Goal: Find specific page/section: Find specific page/section

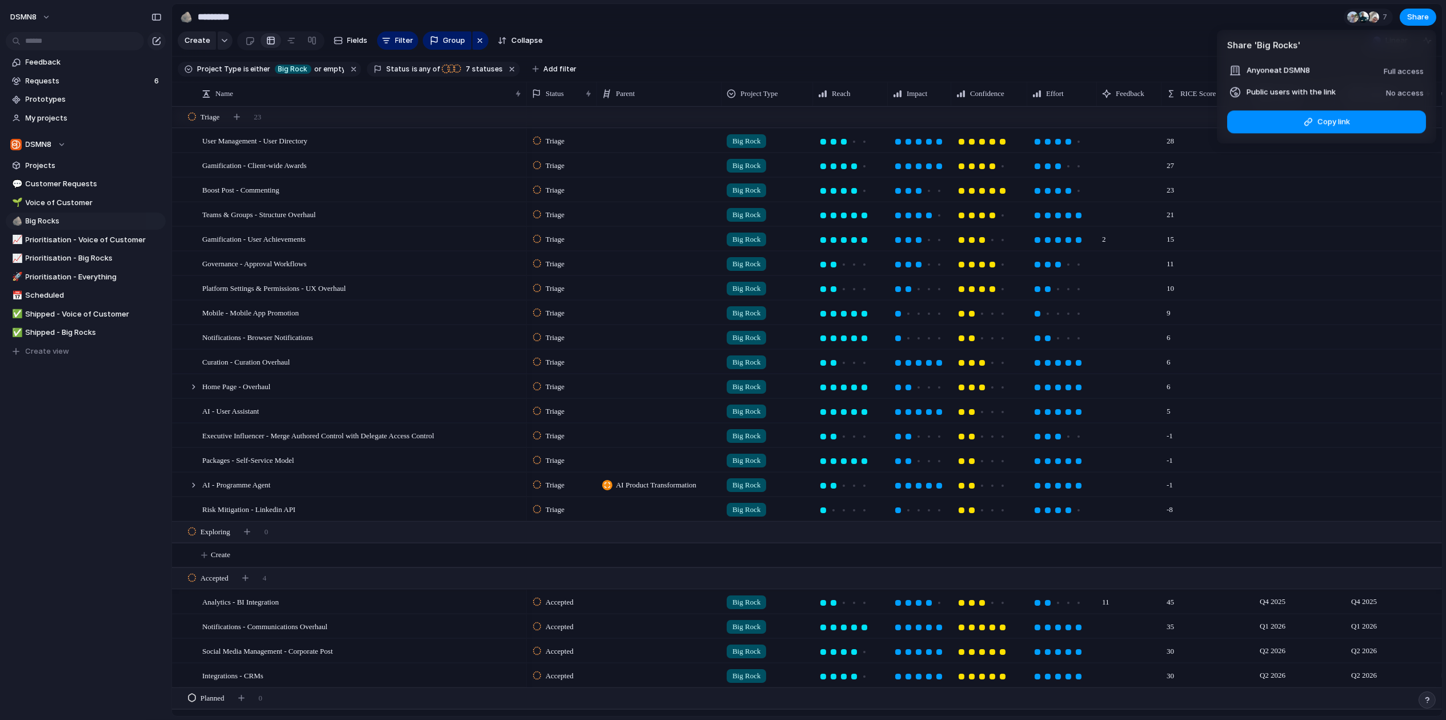
scroll to position [159, 0]
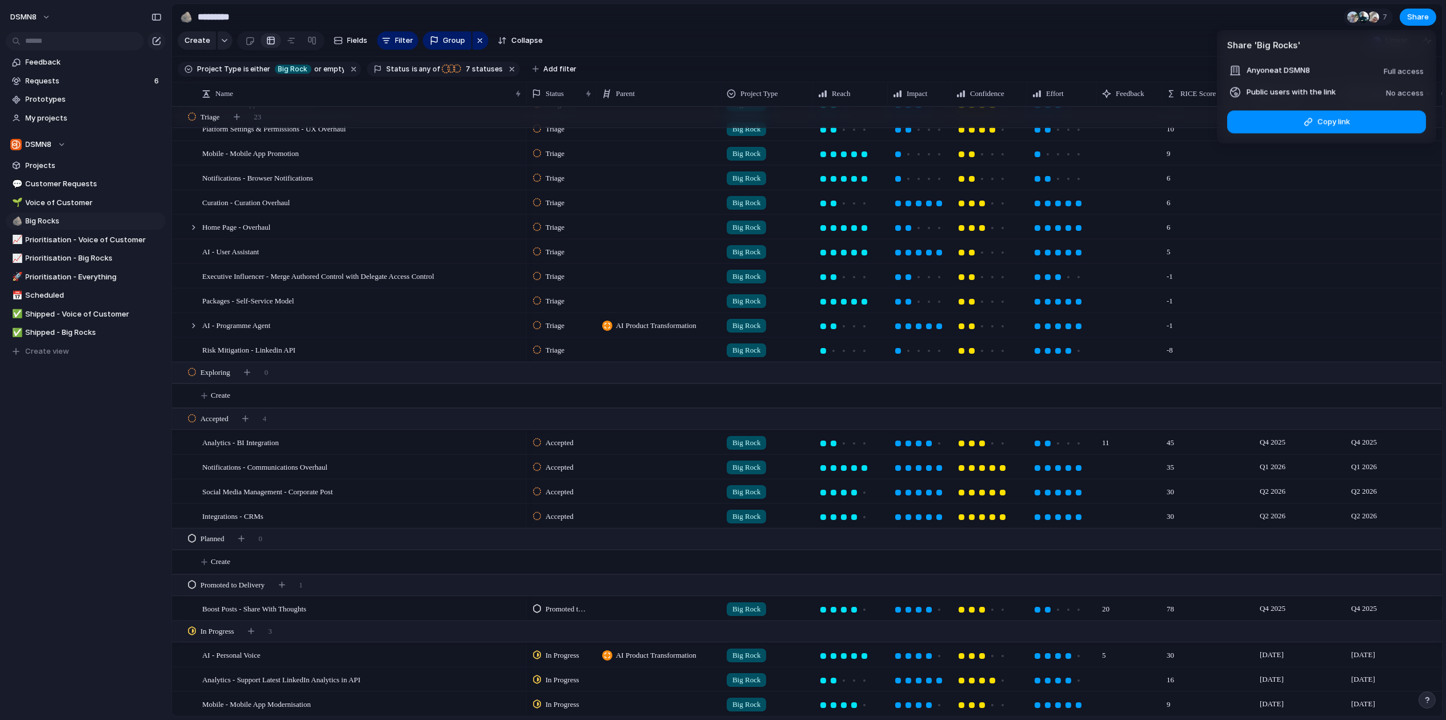
click at [1181, 31] on div "Share ' Big Rocks ' Anyone at DSMN8 Full access Public users with the link No a…" at bounding box center [723, 360] width 1446 height 720
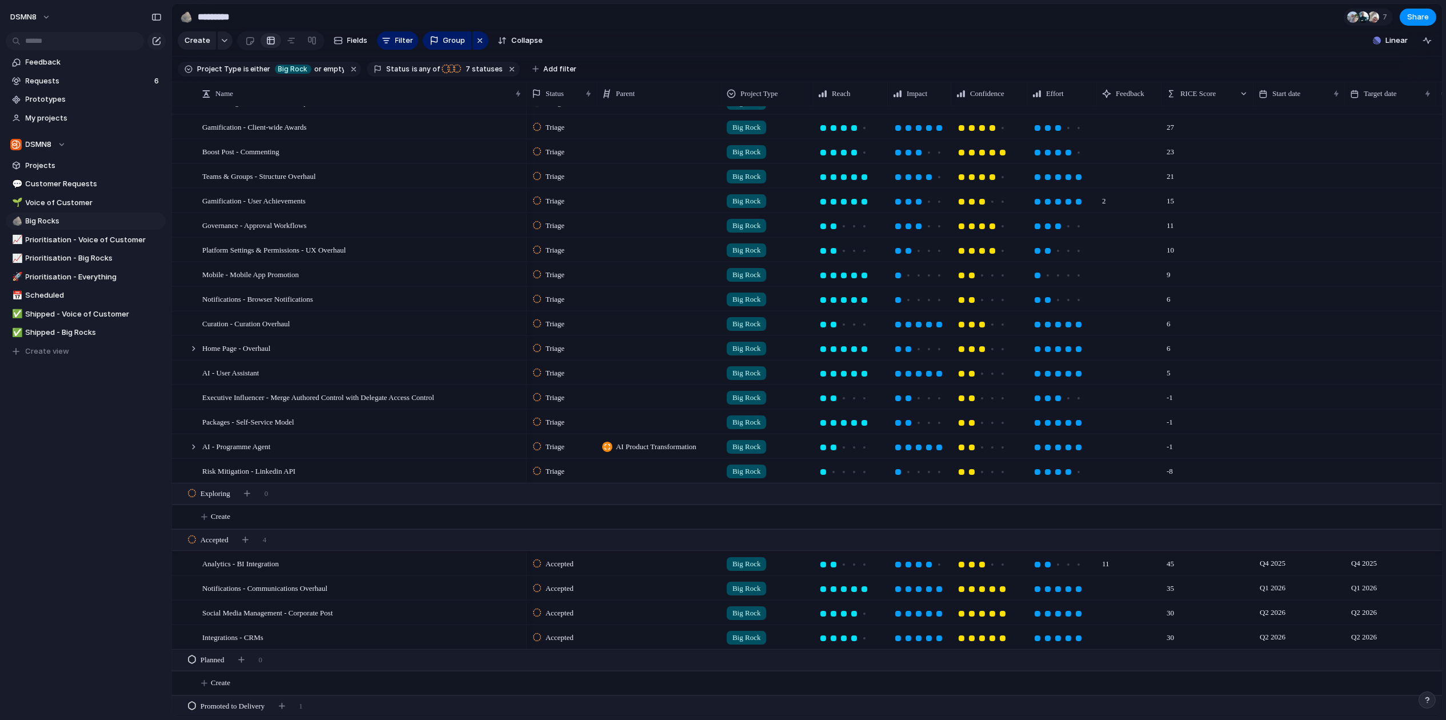
scroll to position [0, 0]
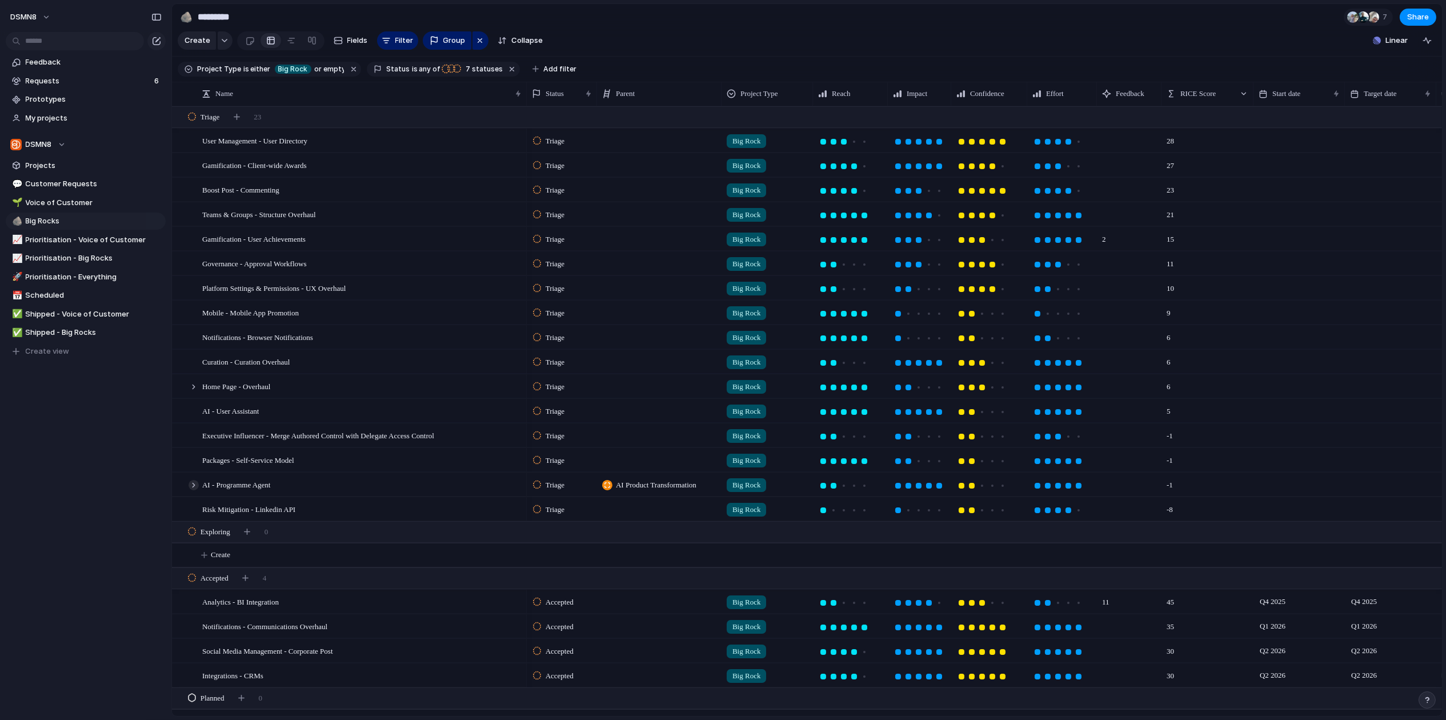
click at [195, 484] on div at bounding box center [193, 485] width 10 height 10
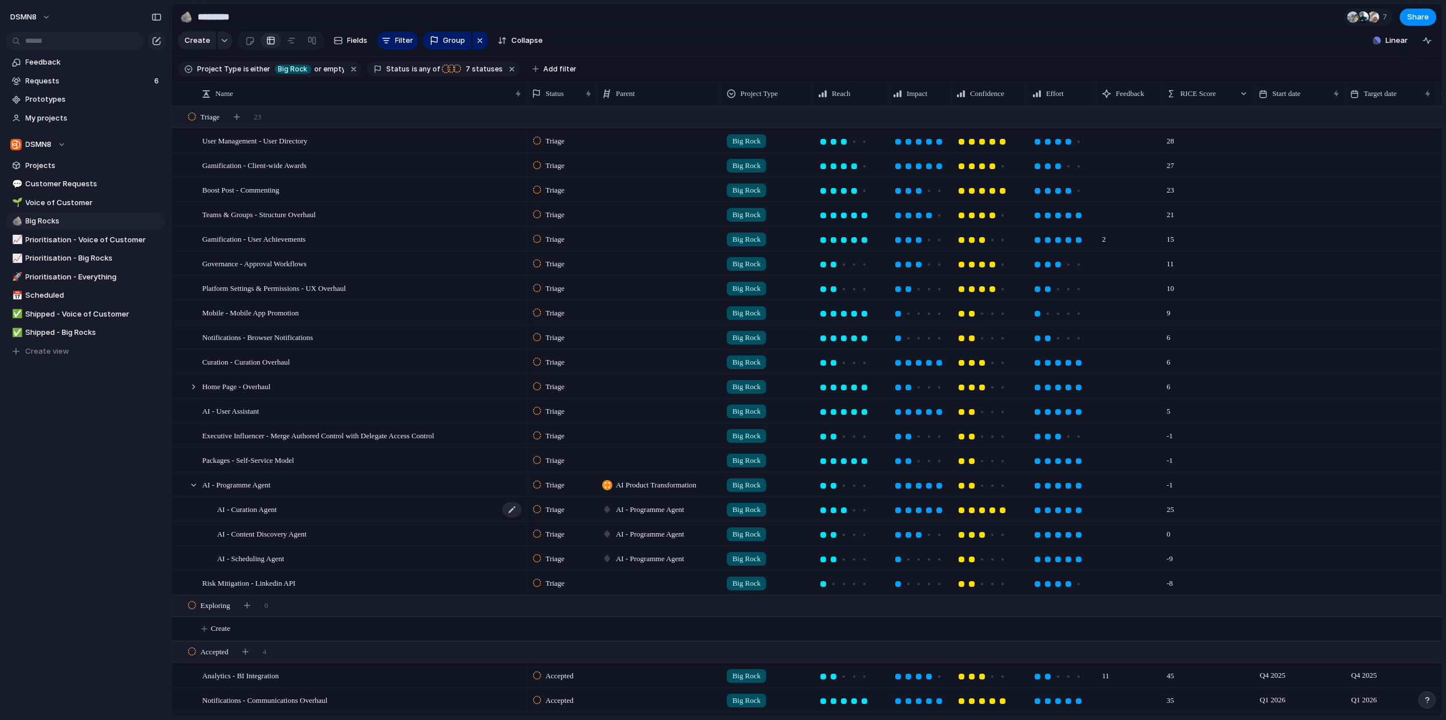
click at [395, 507] on div "AI - Curation Agent" at bounding box center [370, 508] width 306 height 23
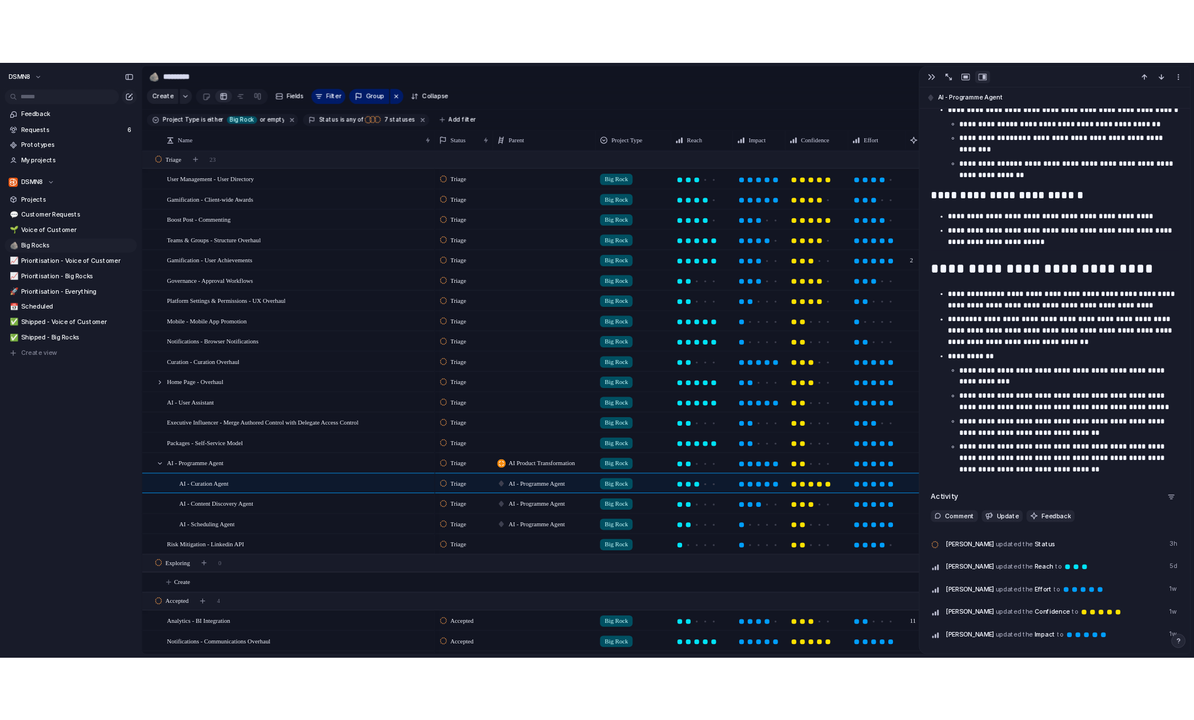
scroll to position [1118, 0]
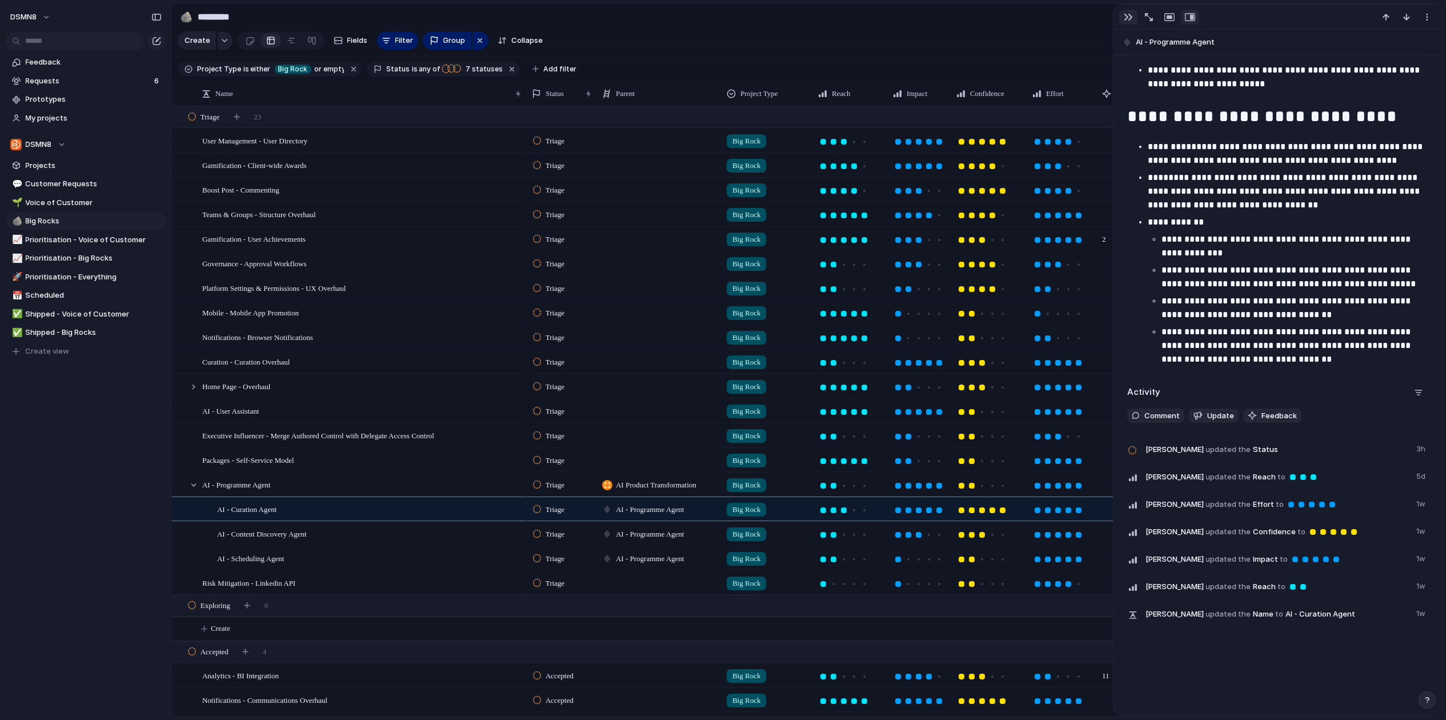
click at [1127, 17] on div "button" at bounding box center [1127, 17] width 9 height 9
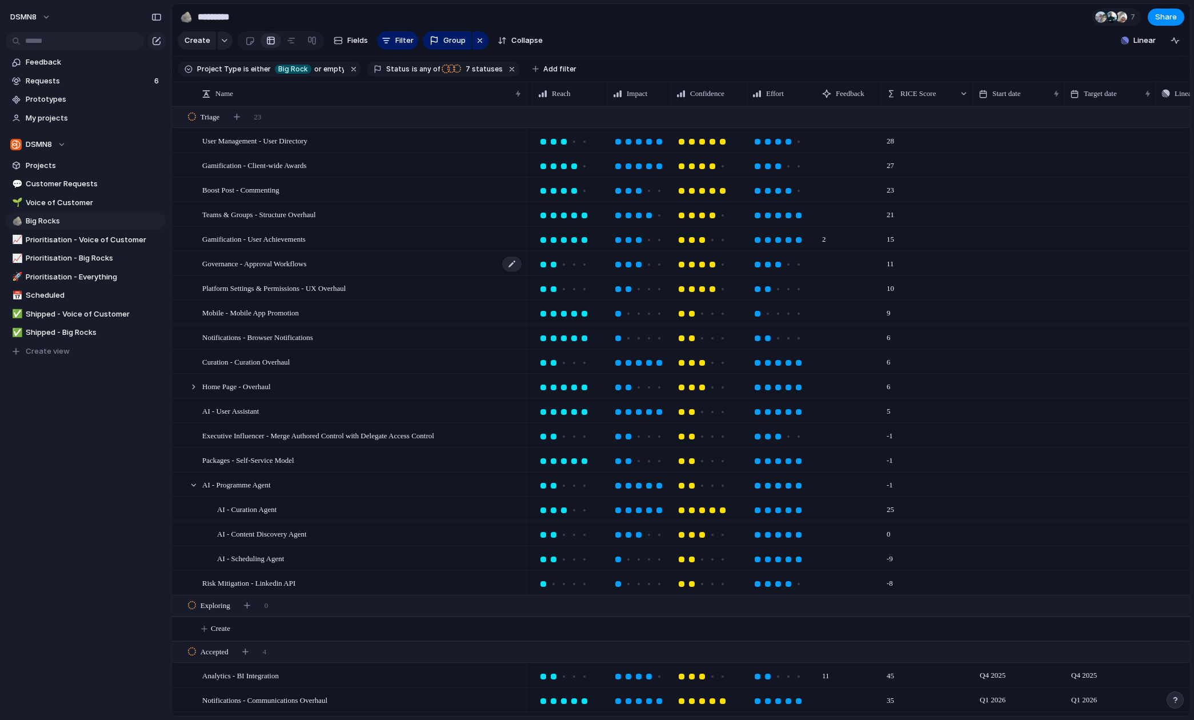
click at [382, 266] on div "Governance - Approval Workflows" at bounding box center [362, 263] width 320 height 23
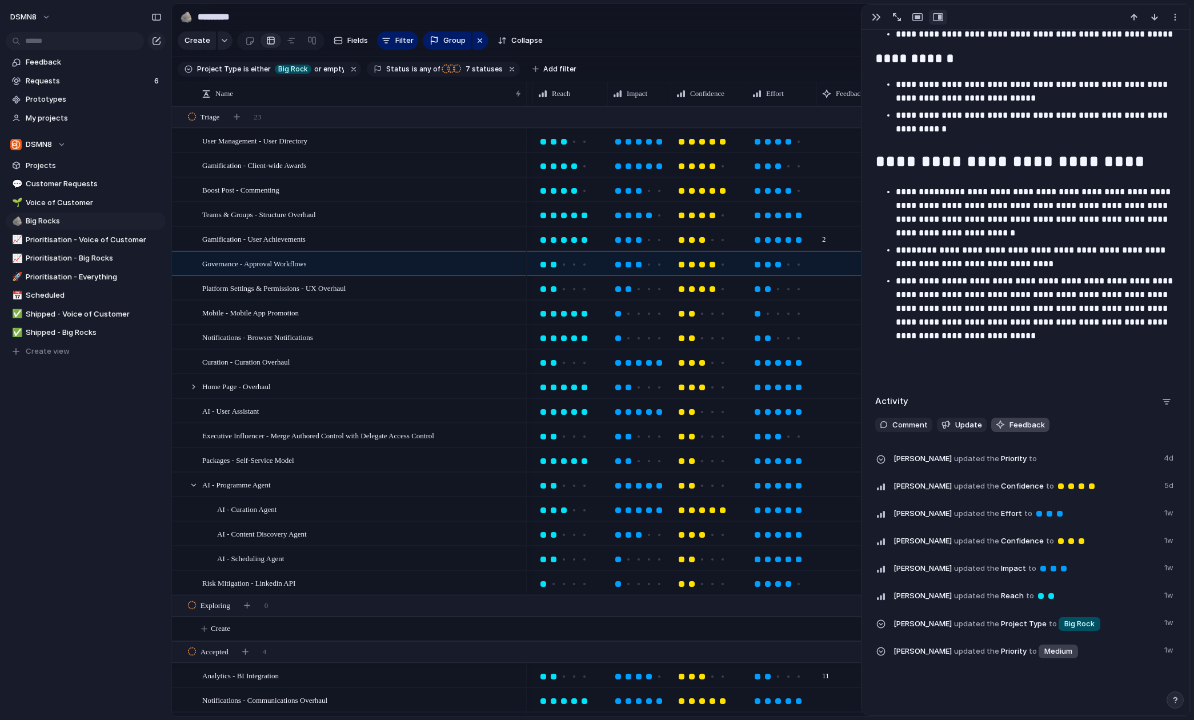
click at [1012, 425] on span "Feedback" at bounding box center [1026, 424] width 35 height 11
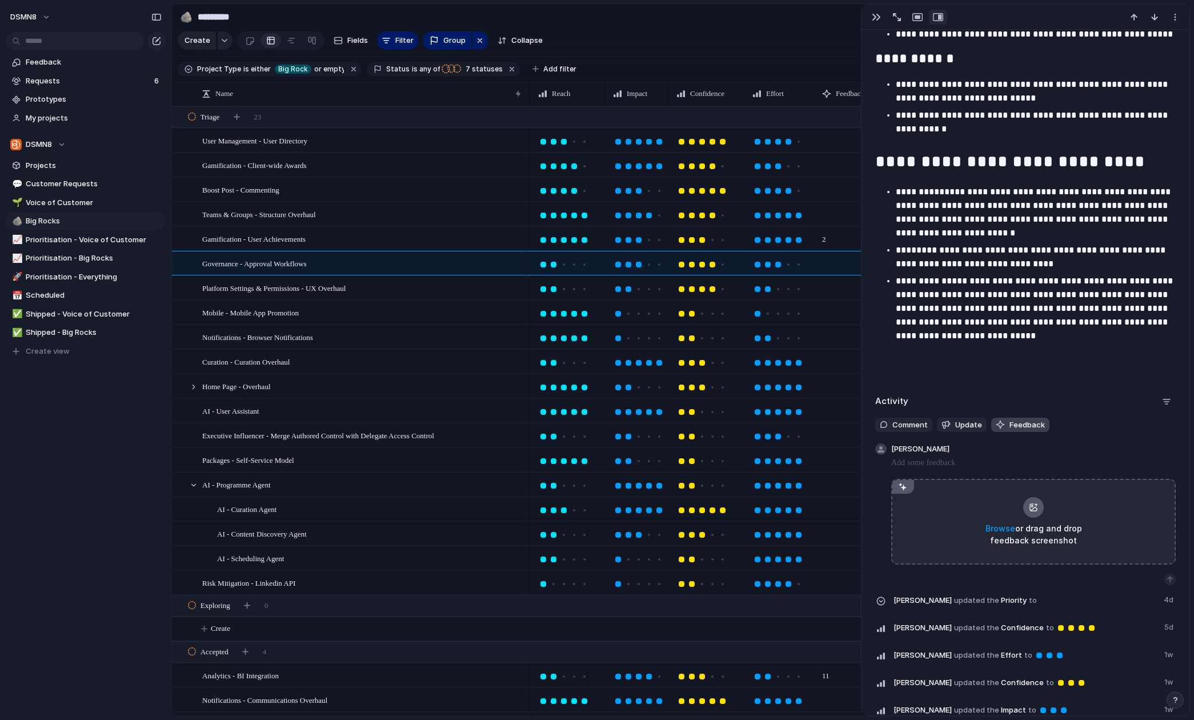
scroll to position [1191, 0]
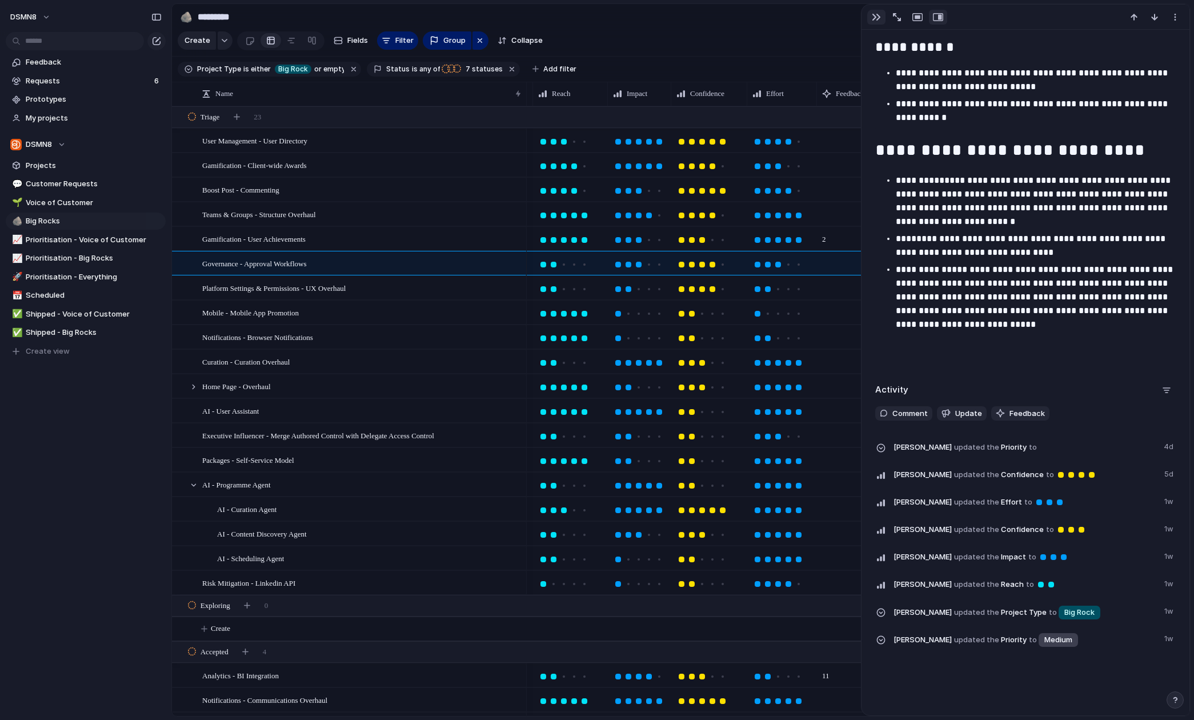
click at [872, 17] on div "button" at bounding box center [876, 17] width 9 height 9
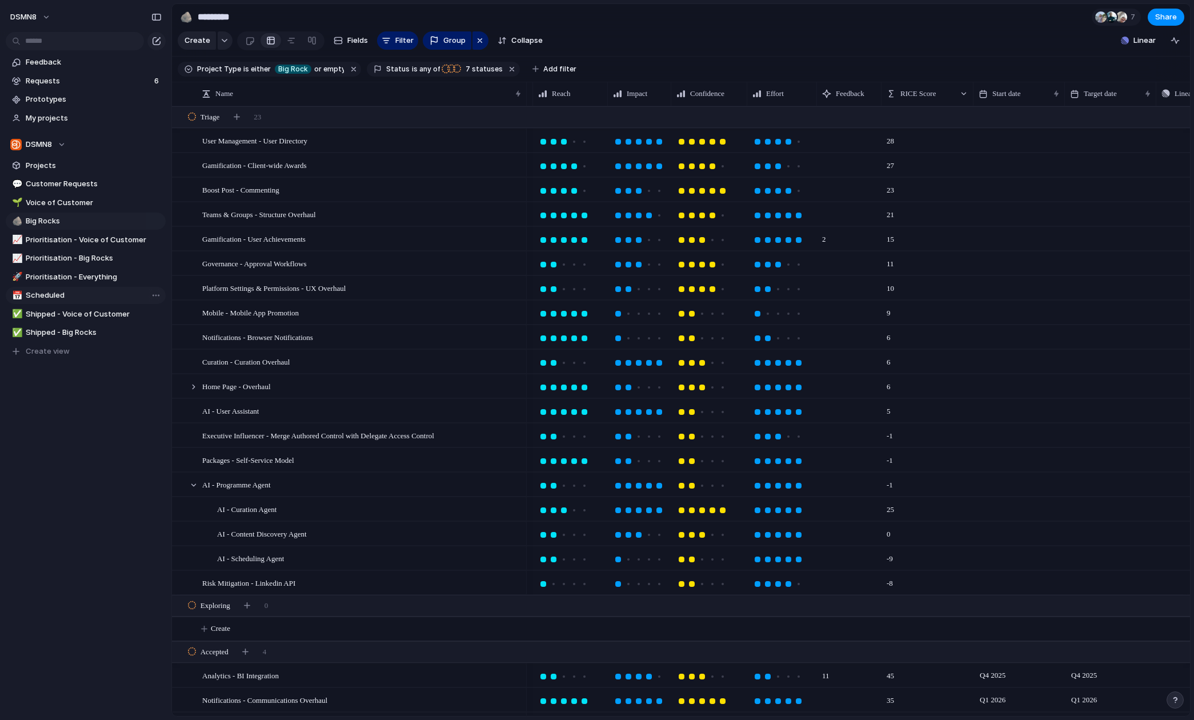
click at [50, 295] on span "Scheduled" at bounding box center [94, 295] width 136 height 11
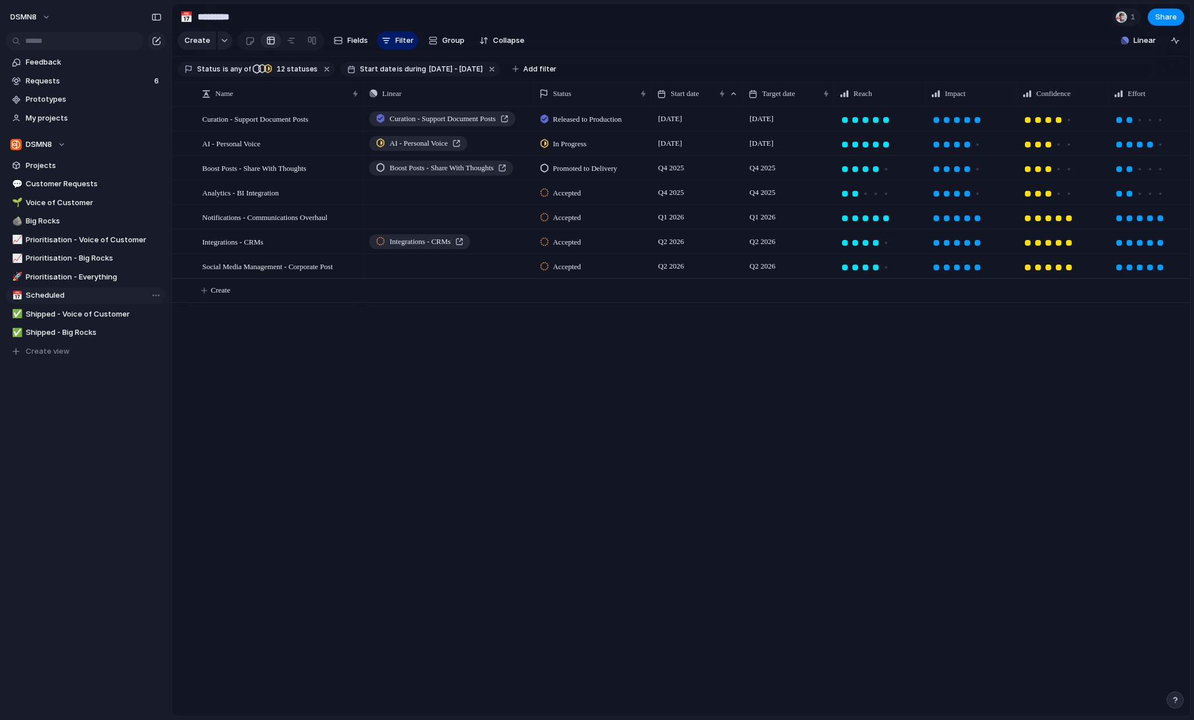
type input "*********"
click at [1121, 19] on div at bounding box center [1120, 16] width 11 height 11
click at [1060, 516] on div "Seen by [PERSON_NAME]" at bounding box center [597, 360] width 1194 height 720
click at [1131, 14] on span "1" at bounding box center [1134, 16] width 8 height 11
click at [1131, 14] on div "Seen by [PERSON_NAME]" at bounding box center [597, 360] width 1194 height 720
